Goal: Task Accomplishment & Management: Manage account settings

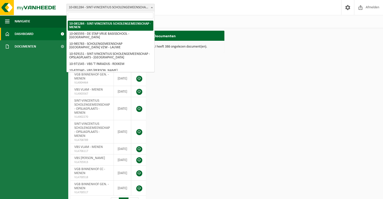
click at [151, 6] on span at bounding box center [151, 7] width 5 height 7
click at [177, 8] on div "Vestiging: 10-081284 - SINT-VINCENTIUS SCHOLENGEMEENSCHAP - MENEN 10-065593 - D…" at bounding box center [191, 7] width 383 height 15
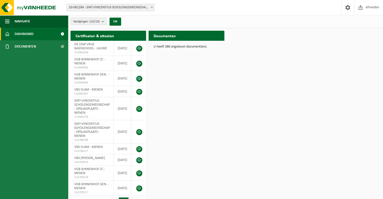
click at [96, 20] on count "(10/10)" at bounding box center [94, 21] width 10 height 3
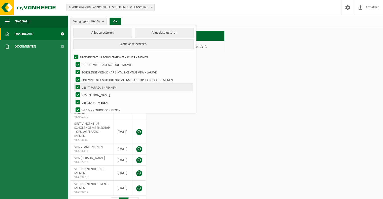
scroll to position [18, 0]
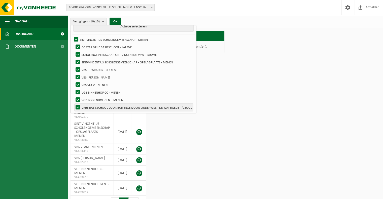
click at [112, 105] on label "VRIJE BASISSCHOOL VOOR BUITENGEWOON ONDERWIJS - DE WATERLELIE - MOORSELE" at bounding box center [134, 108] width 119 height 8
click at [74, 104] on input "VRIJE BASISSCHOOL VOOR BUITENGEWOON ONDERWIJS - DE WATERLELIE - MOORSELE" at bounding box center [74, 104] width 0 height 0
click at [78, 106] on label "VRIJE BASISSCHOOL VOOR BUITENGEWOON ONDERWIJS - DE WATERLELIE - MOORSELE" at bounding box center [134, 108] width 119 height 8
click at [74, 104] on input "VRIJE BASISSCHOOL VOOR BUITENGEWOON ONDERWIJS - DE WATERLELIE - MOORSELE" at bounding box center [74, 104] width 0 height 0
click at [97, 106] on label "VRIJE BASISSCHOOL VOOR BUITENGEWOON ONDERWIJS - DE WATERLELIE - MOORSELE" at bounding box center [134, 108] width 119 height 8
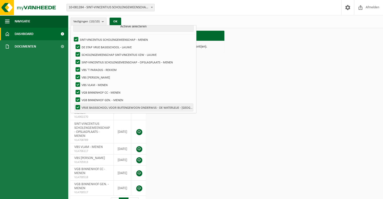
click at [74, 104] on input "VRIJE BASISSCHOOL VOOR BUITENGEWOON ONDERWIJS - DE WATERLELIE - MOORSELE" at bounding box center [74, 104] width 0 height 0
click at [78, 106] on label "VRIJE BASISSCHOOL VOOR BUITENGEWOON ONDERWIJS - DE WATERLELIE - MOORSELE" at bounding box center [134, 108] width 119 height 8
click at [74, 104] on input "VRIJE BASISSCHOOL VOOR BUITENGEWOON ONDERWIJS - DE WATERLELIE - MOORSELE" at bounding box center [74, 104] width 0 height 0
checkbox input "true"
click at [226, 93] on div "Certificaten & attesten Bekijk uw certificaten DE STAP VRIJE BASISSCHOOL - LAUW…" at bounding box center [225, 119] width 313 height 183
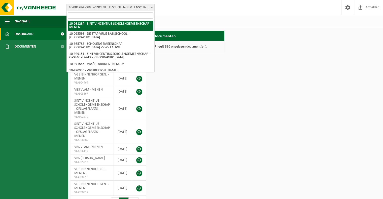
click at [152, 8] on span at bounding box center [151, 7] width 5 height 7
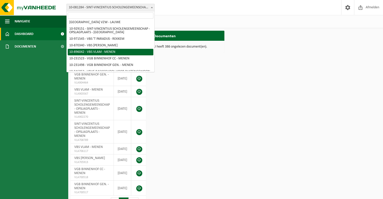
scroll to position [33, 0]
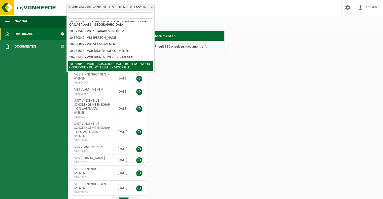
select select "141549"
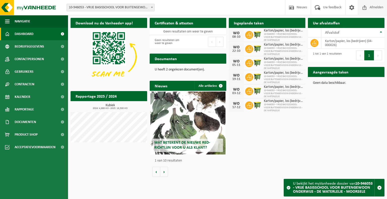
click at [375, 6] on span "Afmelden" at bounding box center [376, 7] width 16 height 15
